Goal: Transaction & Acquisition: Download file/media

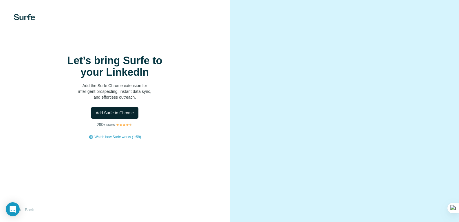
click at [123, 116] on span "Add Surfe to Chrome" at bounding box center [115, 113] width 38 height 6
click at [21, 17] on img at bounding box center [24, 17] width 21 height 6
click at [21, 15] on img at bounding box center [24, 17] width 21 height 6
click at [21, 17] on img at bounding box center [24, 17] width 21 height 6
click at [128, 116] on span "Add Surfe to Chrome" at bounding box center [115, 113] width 38 height 6
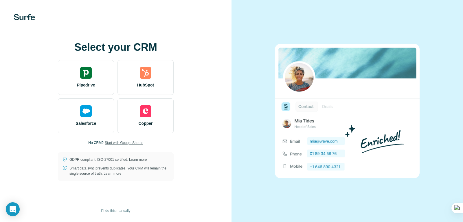
click at [117, 143] on span "Start with Google Sheets" at bounding box center [124, 142] width 39 height 5
